Goal: Information Seeking & Learning: Check status

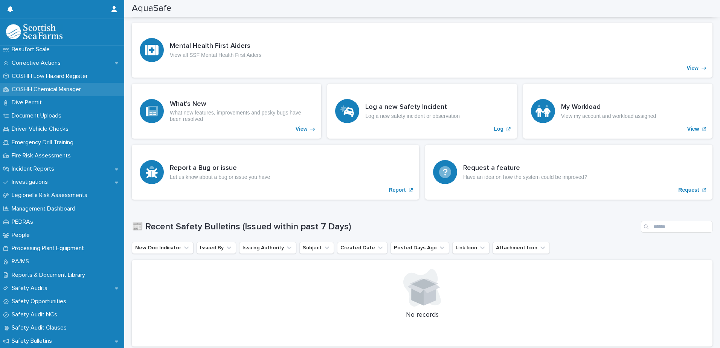
scroll to position [188, 0]
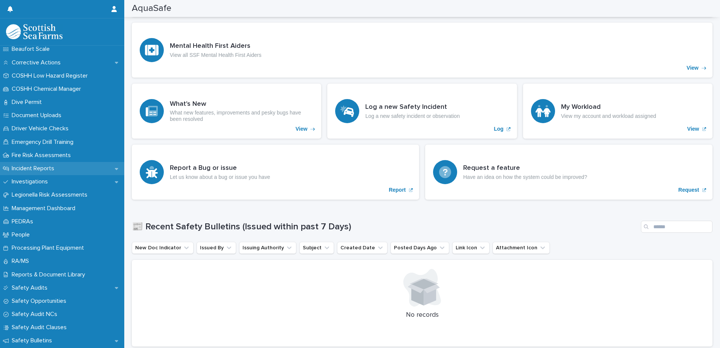
click at [69, 166] on div "Incident Reports" at bounding box center [62, 168] width 124 height 13
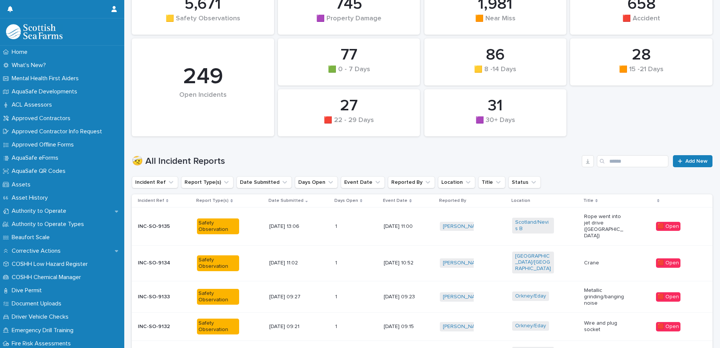
scroll to position [113, 0]
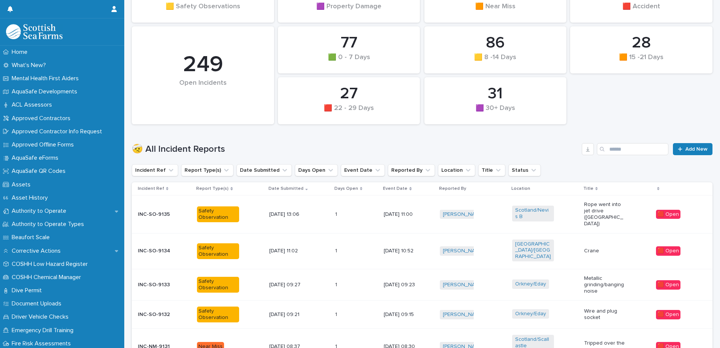
click at [347, 245] on div "1 1" at bounding box center [356, 251] width 43 height 12
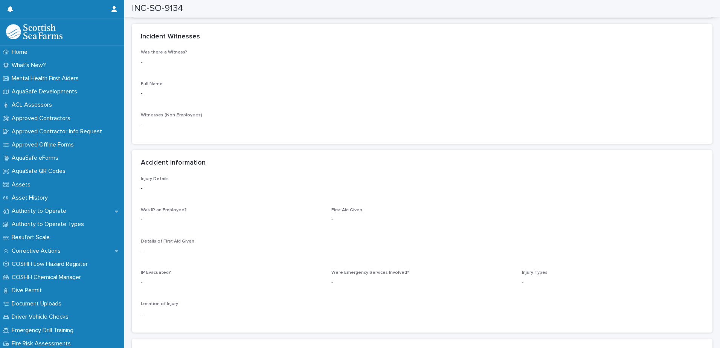
scroll to position [829, 0]
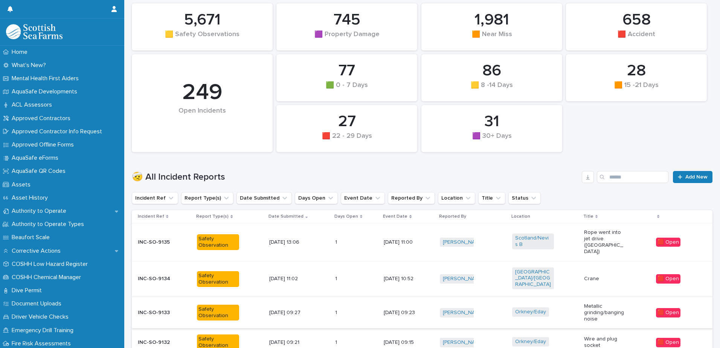
scroll to position [119, 0]
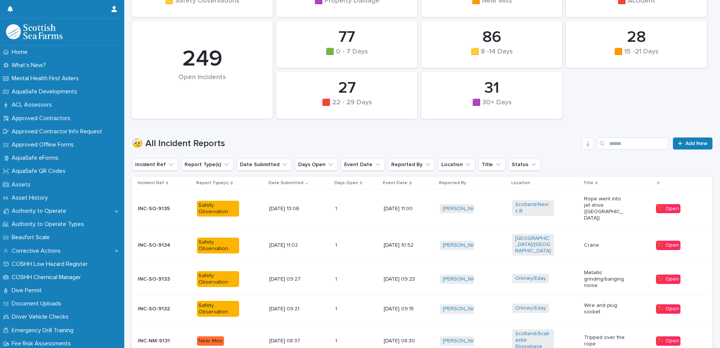
click at [357, 273] on div "1 1" at bounding box center [356, 279] width 43 height 12
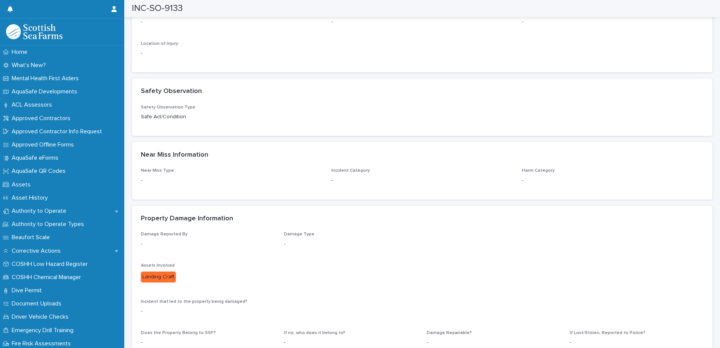
scroll to position [1054, 0]
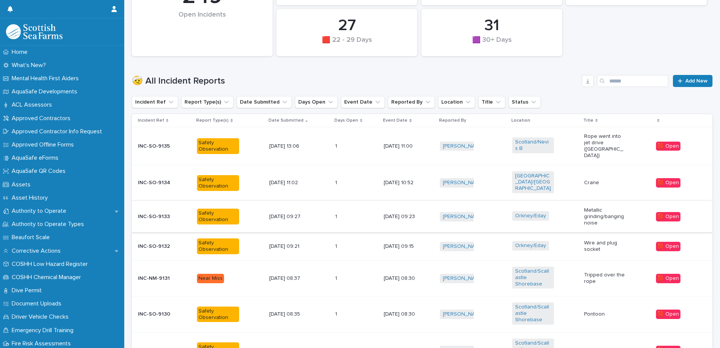
scroll to position [194, 0]
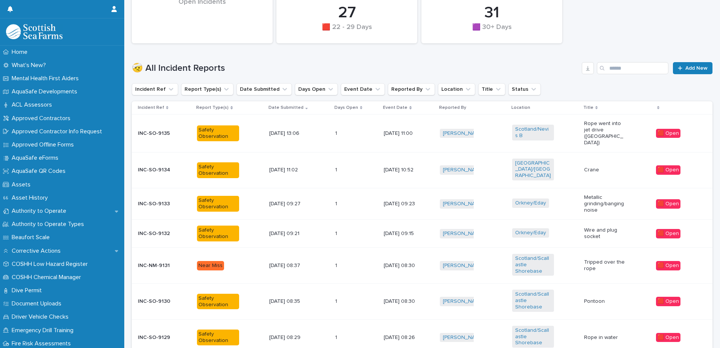
click at [365, 227] on div "1 1" at bounding box center [356, 233] width 43 height 12
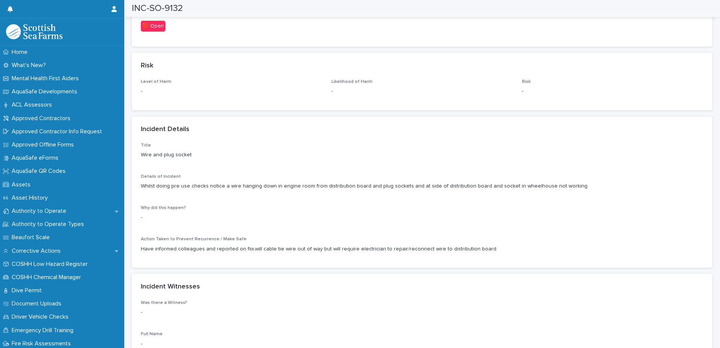
scroll to position [527, 0]
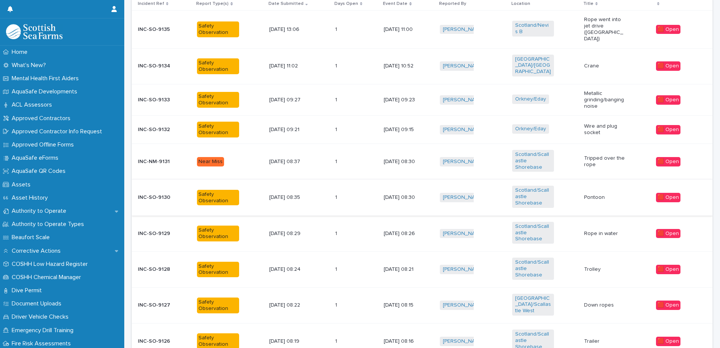
scroll to position [307, 0]
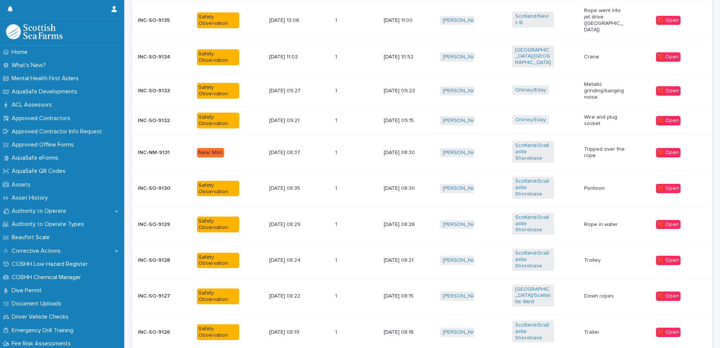
click at [358, 290] on div "1 1" at bounding box center [356, 296] width 43 height 12
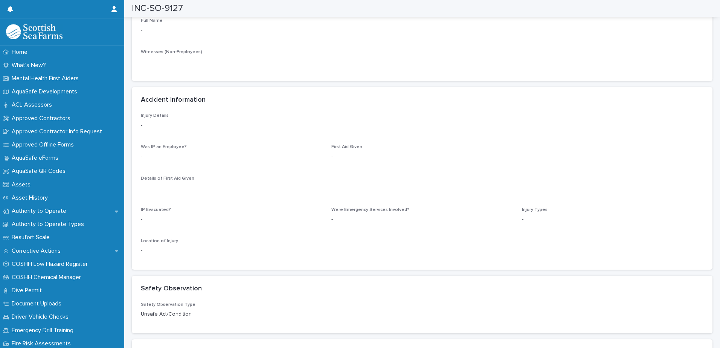
scroll to position [829, 0]
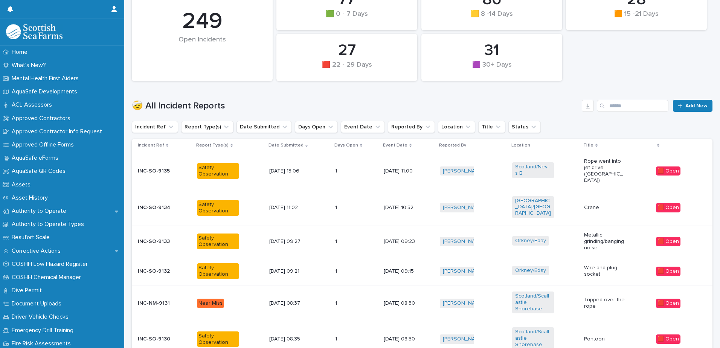
scroll to position [327, 0]
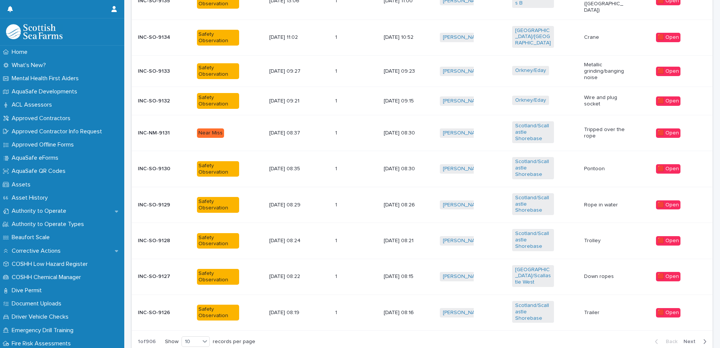
click at [694, 339] on span "Next" at bounding box center [692, 341] width 17 height 5
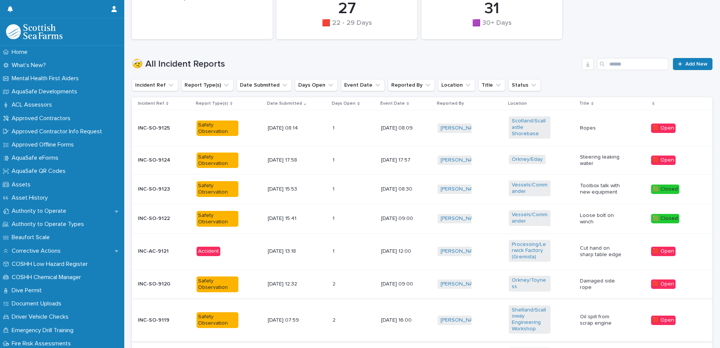
scroll to position [193, 0]
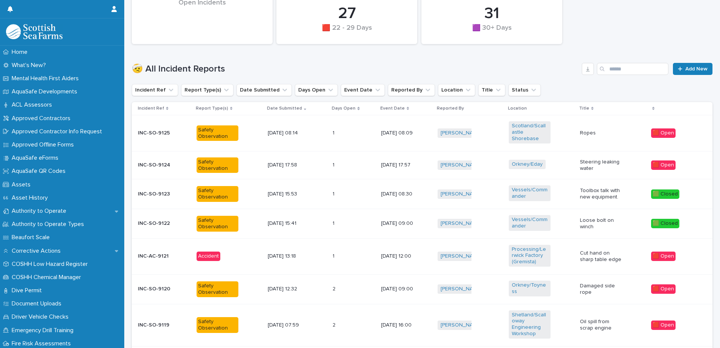
click at [356, 159] on div "1 1" at bounding box center [354, 165] width 42 height 12
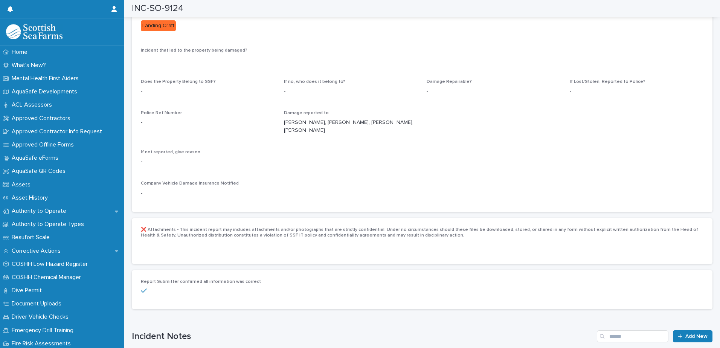
scroll to position [1318, 0]
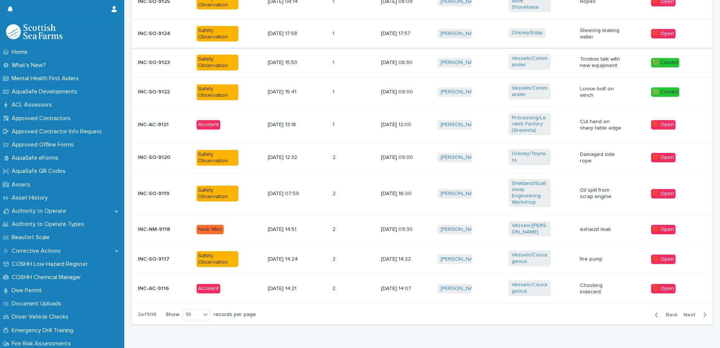
scroll to position [344, 0]
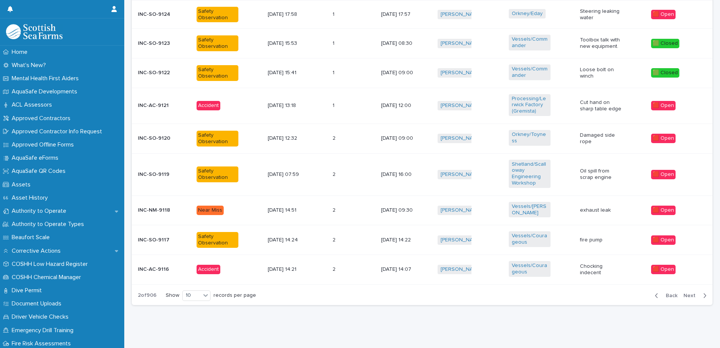
click at [687, 293] on span "Next" at bounding box center [692, 295] width 17 height 5
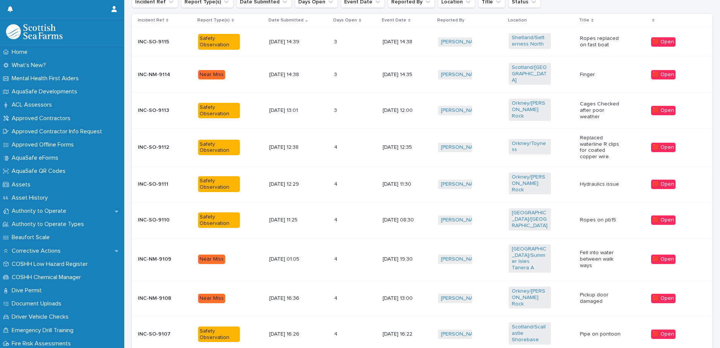
scroll to position [233, 0]
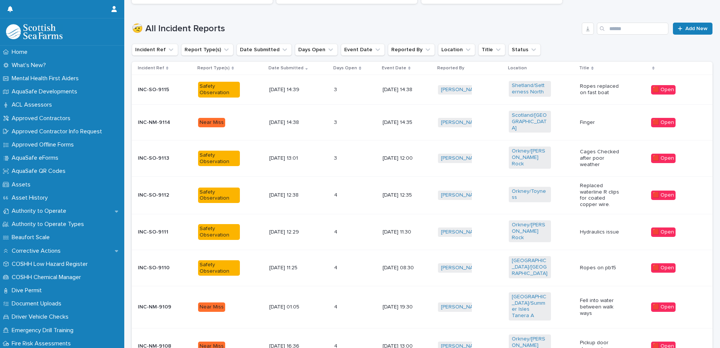
click at [353, 118] on div "3 3" at bounding box center [355, 122] width 42 height 12
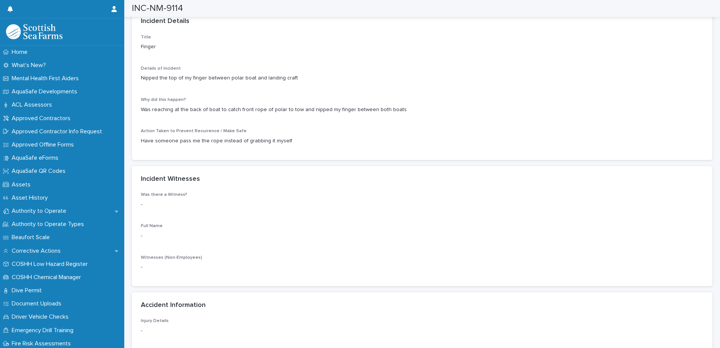
scroll to position [640, 0]
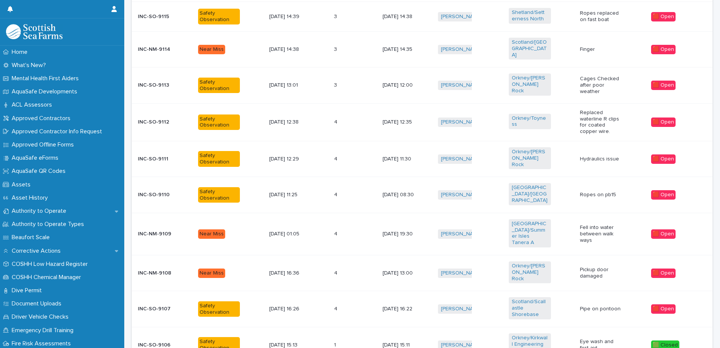
scroll to position [307, 0]
click at [391, 119] on p "[DATE] 12:35" at bounding box center [404, 122] width 42 height 6
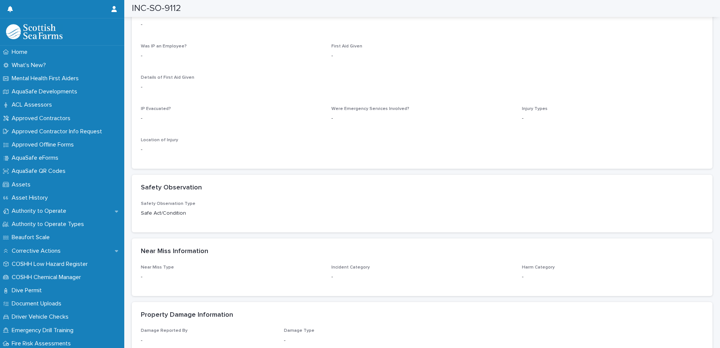
scroll to position [942, 0]
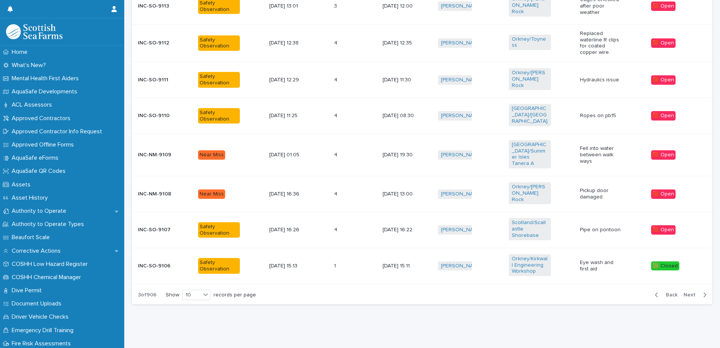
scroll to position [6, 0]
